Goal: Task Accomplishment & Management: Manage account settings

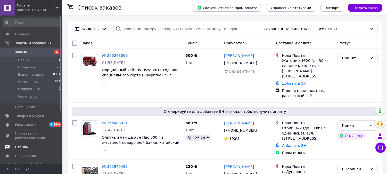
click at [19, 145] on span "Отзывы" at bounding box center [22, 147] width 14 height 5
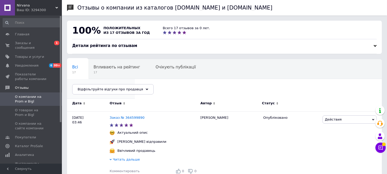
click at [124, 84] on span "Опубліковані без комен..." at bounding box center [98, 86] width 52 height 5
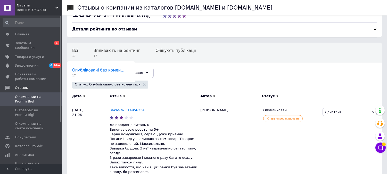
scroll to position [38, 0]
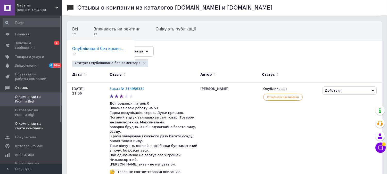
click at [32, 121] on span "О компании на сайте компании" at bounding box center [31, 125] width 33 height 9
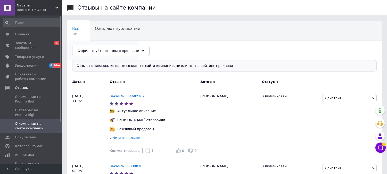
click at [128, 46] on span "Опубликованы без комме..." at bounding box center [100, 48] width 56 height 5
